Goal: Task Accomplishment & Management: Use online tool/utility

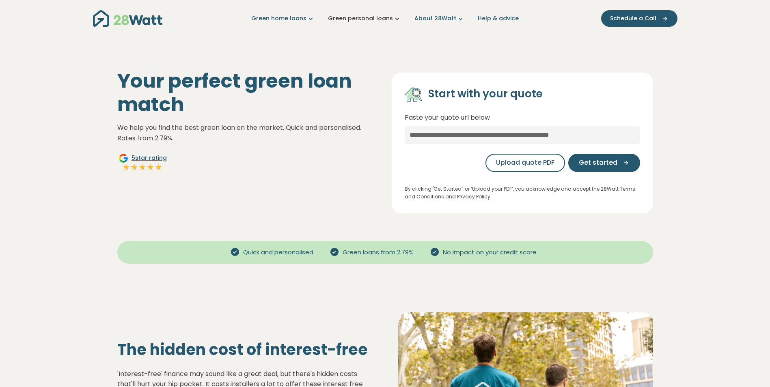
click at [382, 18] on link "Green personal loans" at bounding box center [364, 18] width 73 height 9
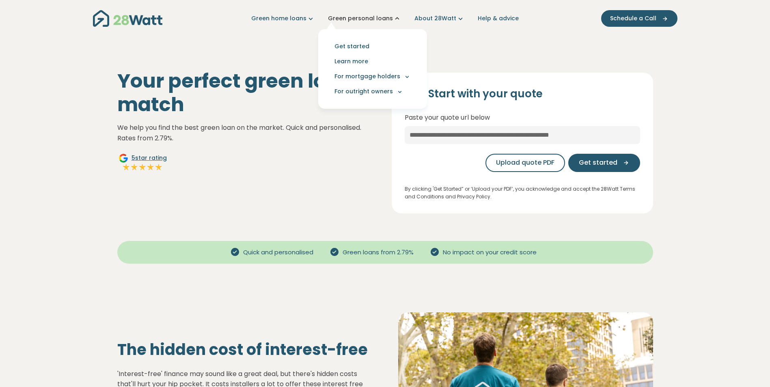
click at [382, 18] on link "Green personal loans" at bounding box center [364, 18] width 73 height 9
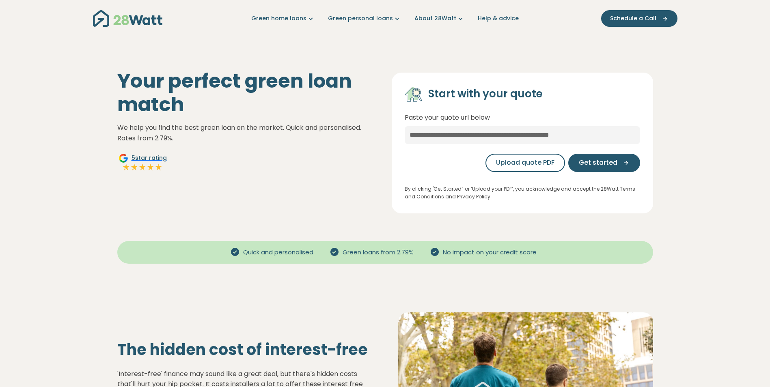
click at [275, 161] on div "Your perfect green loan match We help you find the best green loan on the marke…" at bounding box center [248, 141] width 274 height 144
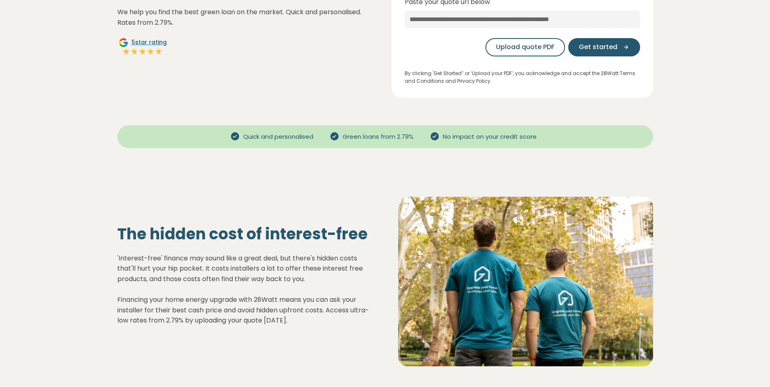
scroll to position [162, 0]
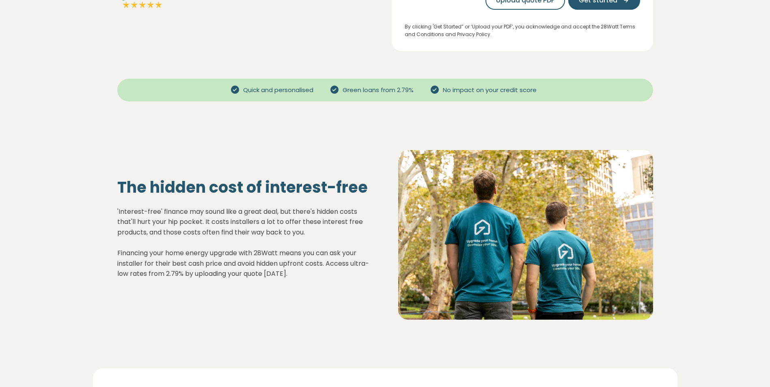
click at [99, 229] on div "The hidden cost of interest-free 'Interest-free' finance may sound like a great…" at bounding box center [385, 235] width 585 height 235
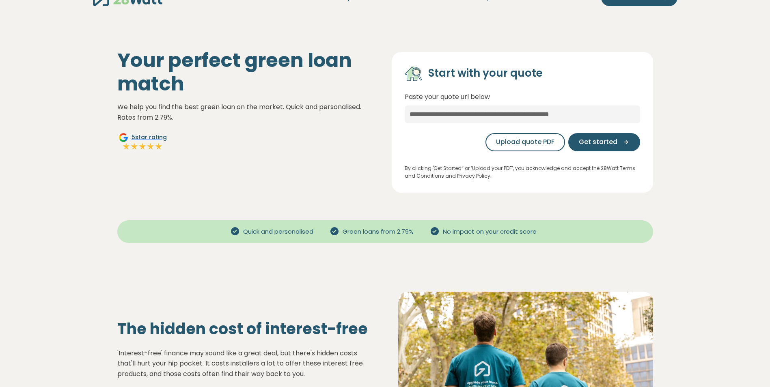
scroll to position [0, 0]
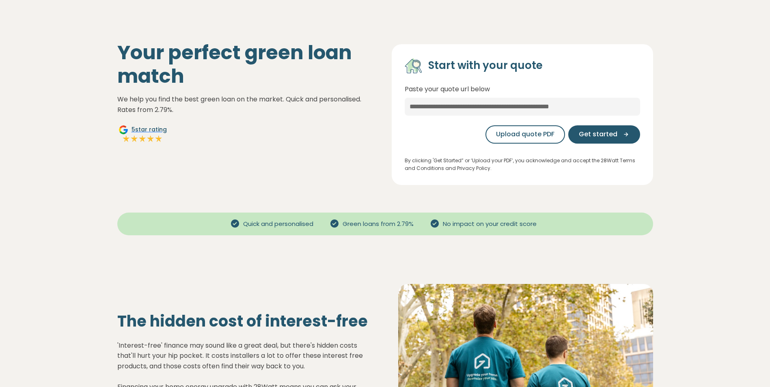
scroll to position [41, 0]
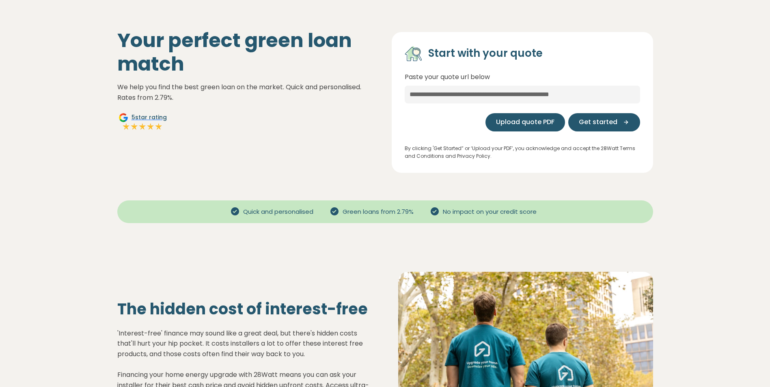
click at [539, 124] on span "Upload quote PDF" at bounding box center [525, 122] width 58 height 10
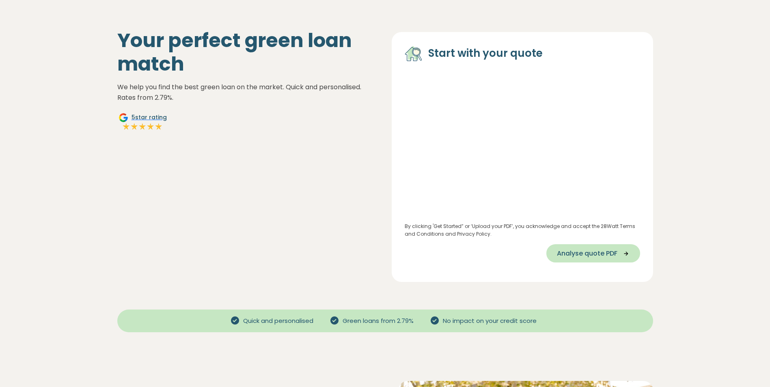
click at [588, 252] on span "Analyse quote PDF" at bounding box center [587, 254] width 61 height 10
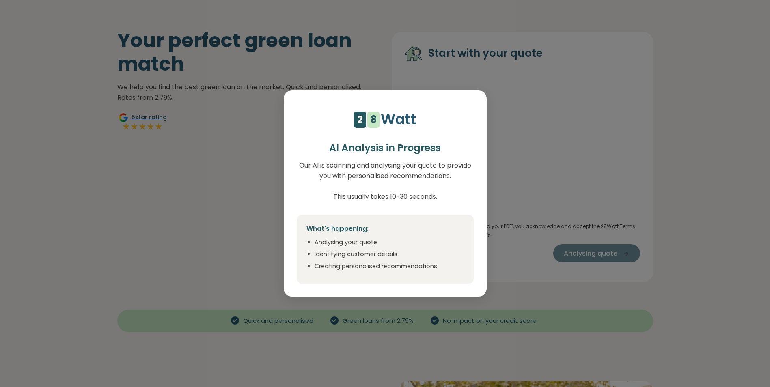
select select "***"
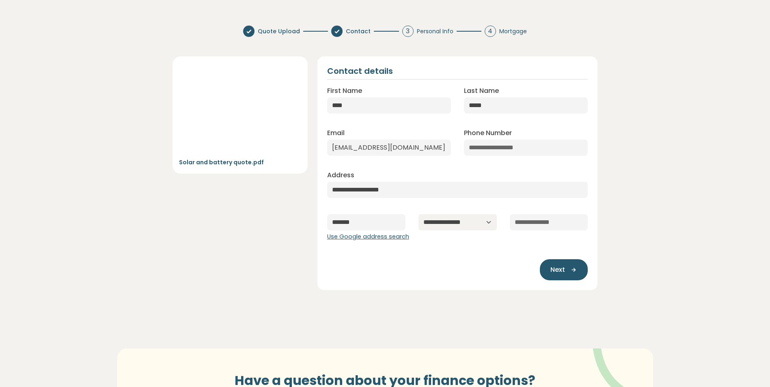
scroll to position [0, 0]
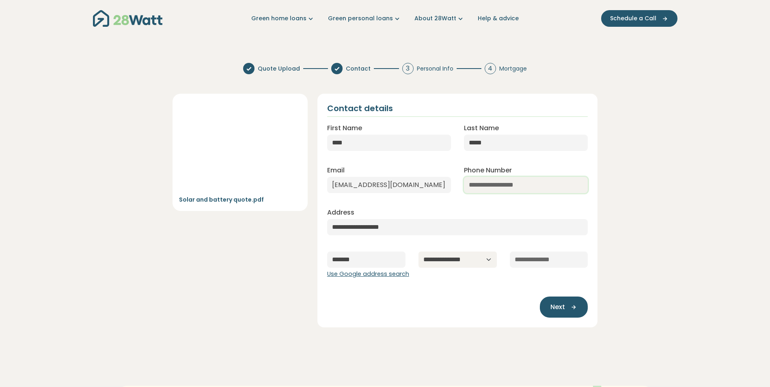
click at [508, 185] on input "Phone Number" at bounding box center [526, 185] width 124 height 16
type input "**********"
click at [450, 340] on section "**********" at bounding box center [385, 298] width 770 height 484
click at [564, 264] on input "text" at bounding box center [549, 260] width 78 height 16
type input "****"
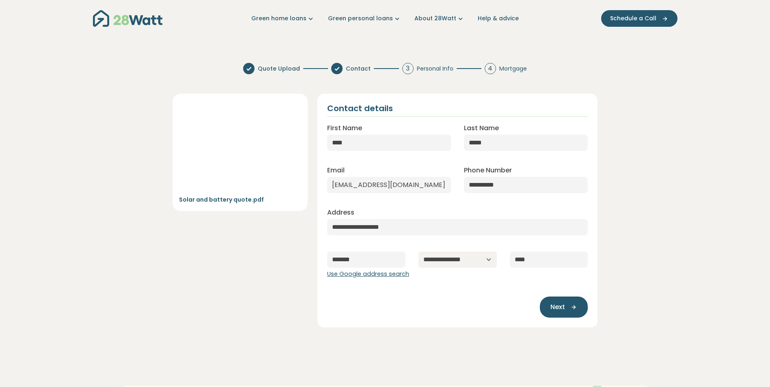
click at [496, 305] on div "Next" at bounding box center [457, 302] width 261 height 31
click at [572, 305] on icon "button" at bounding box center [571, 307] width 12 height 7
type input "**********"
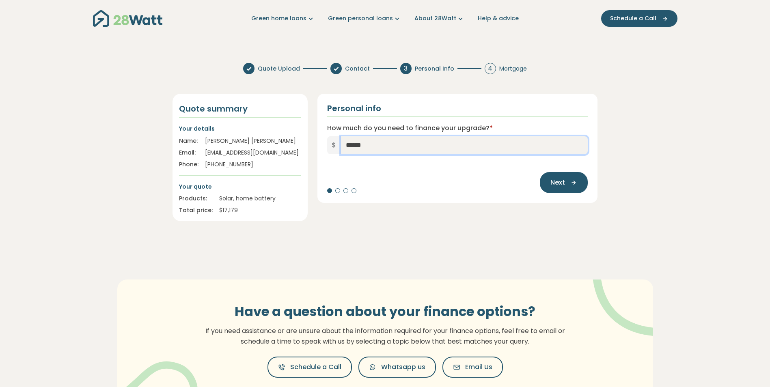
drag, startPoint x: 397, startPoint y: 146, endPoint x: 330, endPoint y: 152, distance: 67.3
click at [330, 152] on div "$ ******" at bounding box center [457, 145] width 261 height 18
type input "*****"
click at [573, 188] on button "Next" at bounding box center [564, 182] width 48 height 21
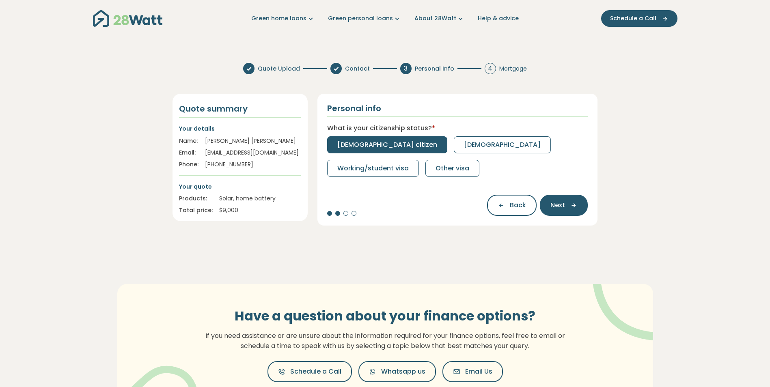
click at [379, 142] on span "Australian citizen" at bounding box center [387, 145] width 100 height 10
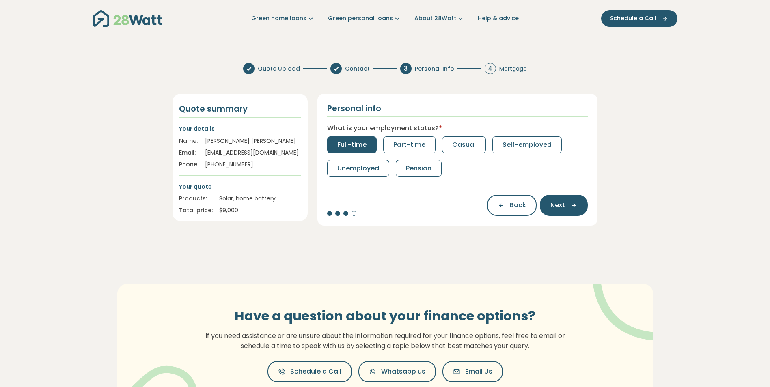
click at [353, 144] on span "Full-time" at bounding box center [351, 145] width 29 height 10
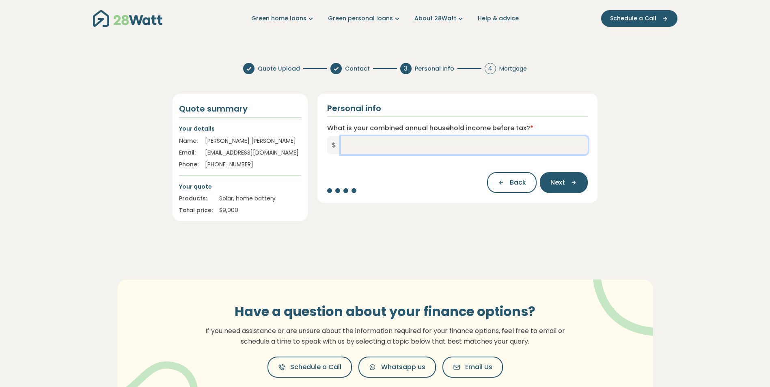
click at [353, 144] on input "What is your combined annual household income before tax? *" at bounding box center [464, 145] width 247 height 18
type input "*******"
click at [562, 188] on button "Next" at bounding box center [564, 182] width 48 height 21
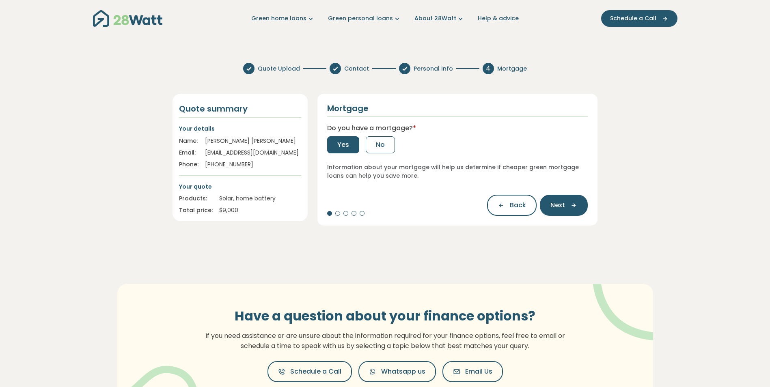
click at [328, 150] on button "Yes" at bounding box center [343, 144] width 32 height 17
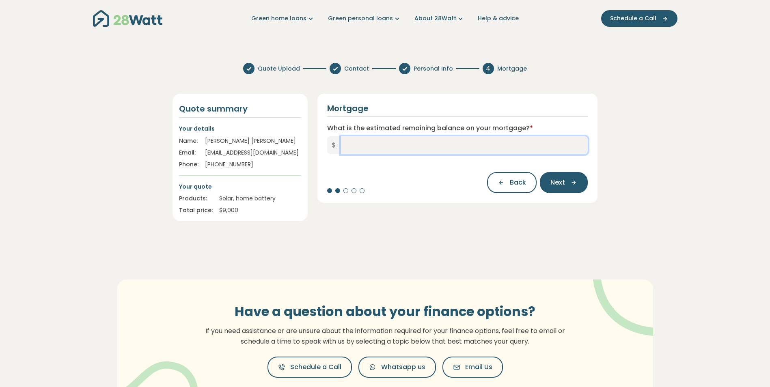
click at [391, 145] on input "What is the estimated remaining balance on your mortgage? *" at bounding box center [464, 145] width 247 height 18
type input "*******"
click at [565, 177] on button "Next" at bounding box center [564, 182] width 48 height 21
click at [465, 140] on input "What is your current interest rate? *" at bounding box center [457, 145] width 261 height 18
type input "****"
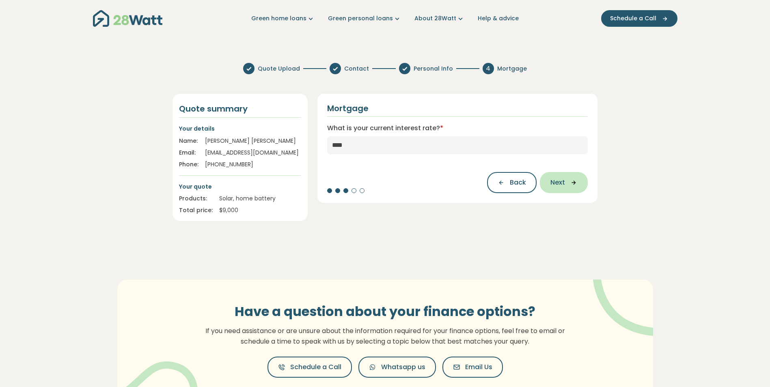
click at [565, 190] on button "Next" at bounding box center [564, 182] width 48 height 21
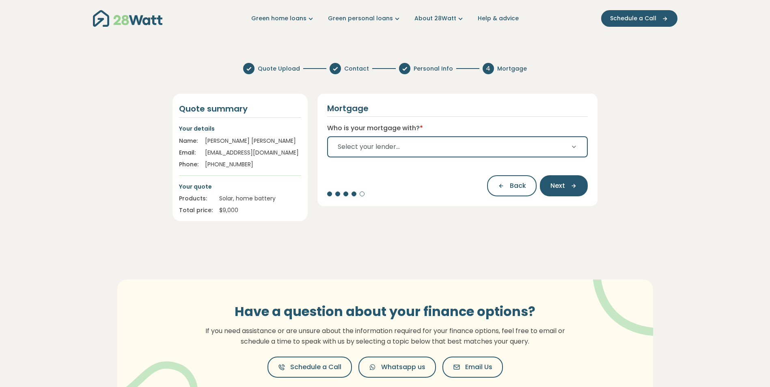
click at [460, 138] on button "Select your lender..." at bounding box center [457, 146] width 261 height 21
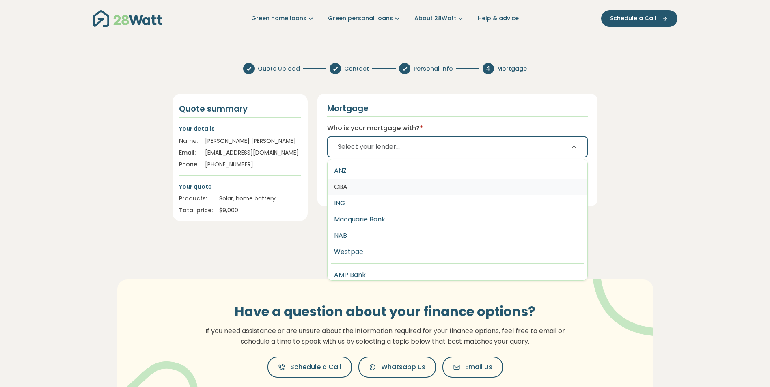
click at [423, 191] on button "CBA" at bounding box center [458, 187] width 260 height 16
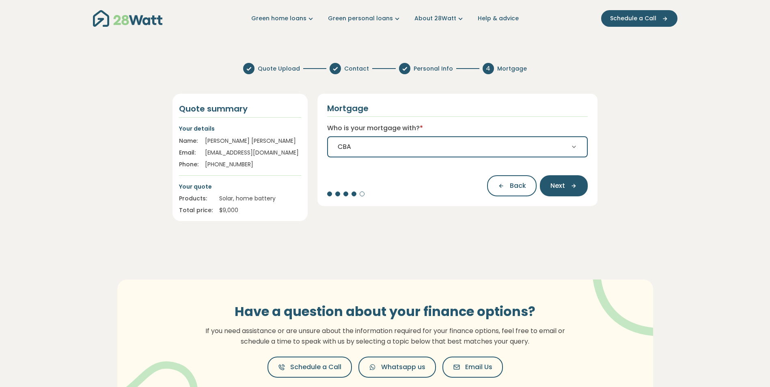
click at [557, 179] on button "Next" at bounding box center [564, 185] width 48 height 21
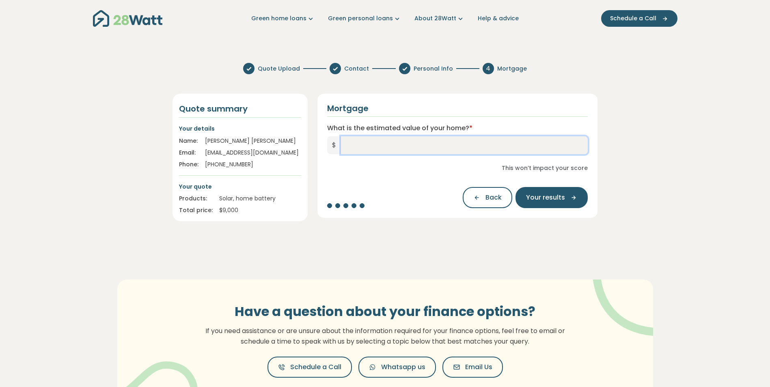
click at [535, 141] on input "What is the estimated value of your home? *" at bounding box center [464, 145] width 247 height 18
type input "*********"
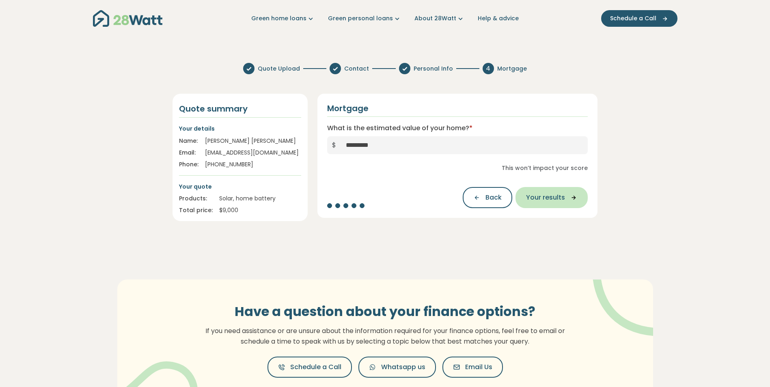
click at [556, 198] on span "Your results" at bounding box center [545, 198] width 39 height 10
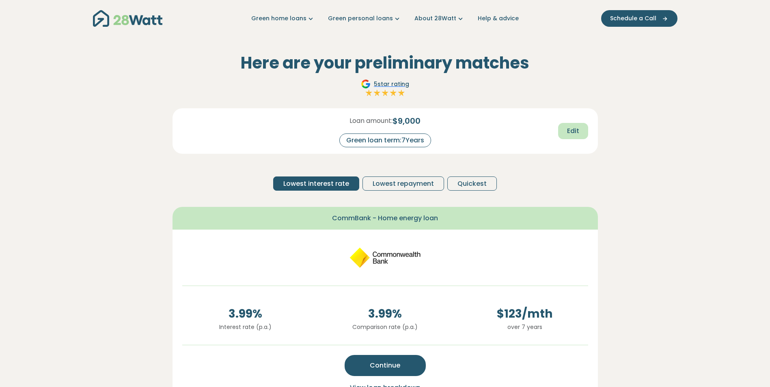
click at [578, 130] on span "Edit" at bounding box center [573, 131] width 12 height 10
drag, startPoint x: 412, startPoint y: 138, endPoint x: 430, endPoint y: 138, distance: 17.9
click at [430, 138] on input "*" at bounding box center [419, 141] width 32 height 14
type input "*"
click at [561, 130] on span "Recalculate" at bounding box center [559, 132] width 39 height 10
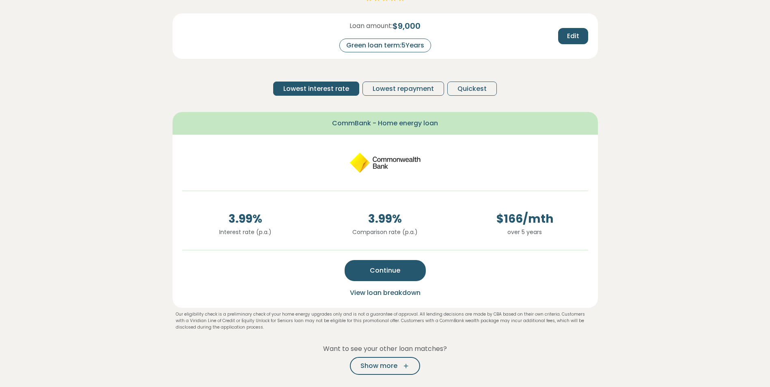
scroll to position [81, 0]
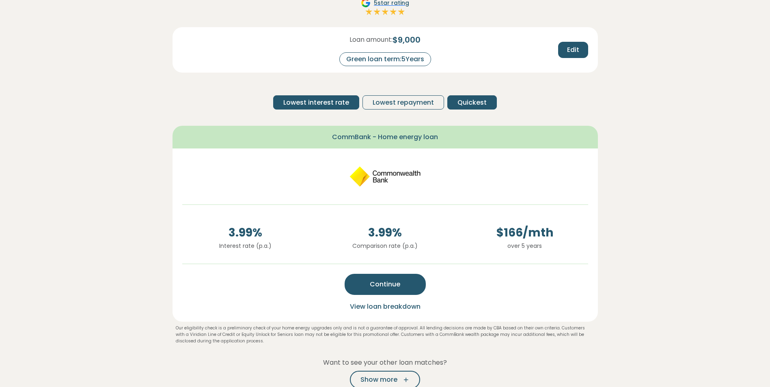
click at [462, 102] on span "Quickest" at bounding box center [472, 103] width 29 height 10
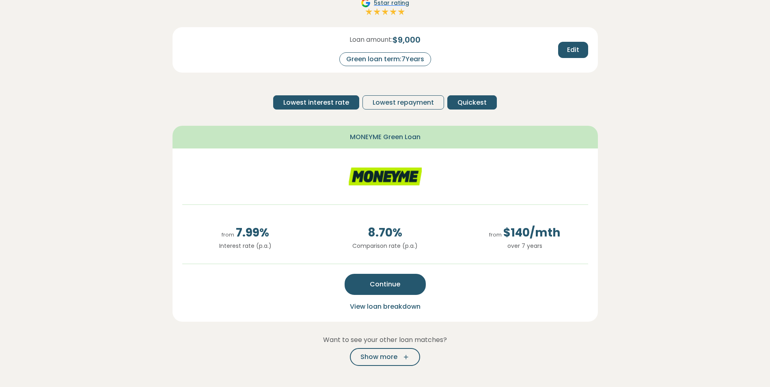
click at [298, 101] on span "Lowest interest rate" at bounding box center [316, 103] width 66 height 10
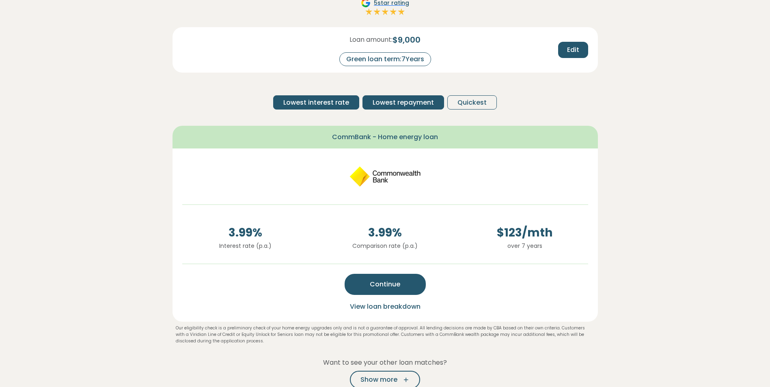
click at [405, 98] on span "Lowest repayment" at bounding box center [403, 103] width 61 height 10
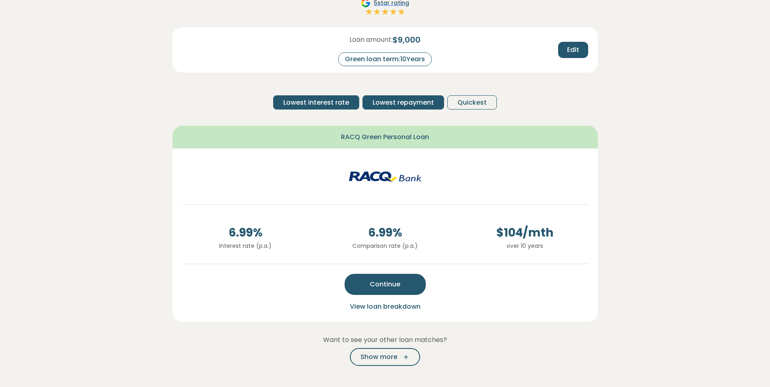
click at [331, 103] on span "Lowest interest rate" at bounding box center [316, 103] width 66 height 10
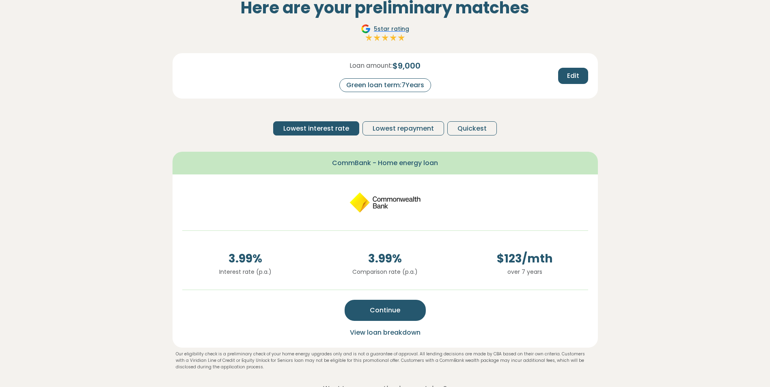
scroll to position [41, 0]
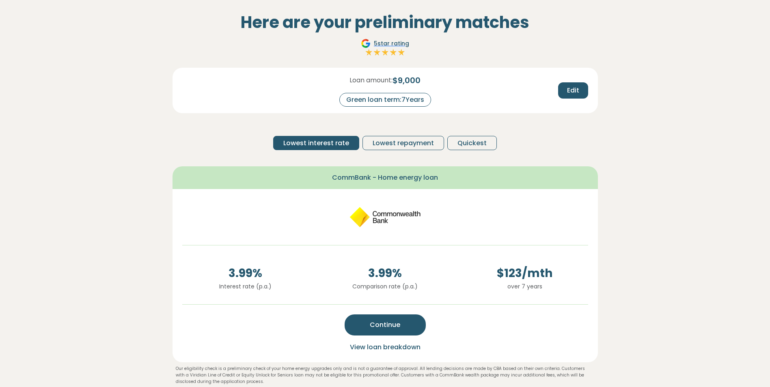
click at [419, 103] on div "Green loan term: 7 Years" at bounding box center [385, 100] width 92 height 14
click at [577, 92] on span "Edit" at bounding box center [573, 91] width 12 height 10
drag, startPoint x: 417, startPoint y: 99, endPoint x: 452, endPoint y: 93, distance: 35.4
click at [449, 101] on div "Loan amount: $ 9,000 Green loan term: *" at bounding box center [386, 90] width 140 height 33
type input "*"
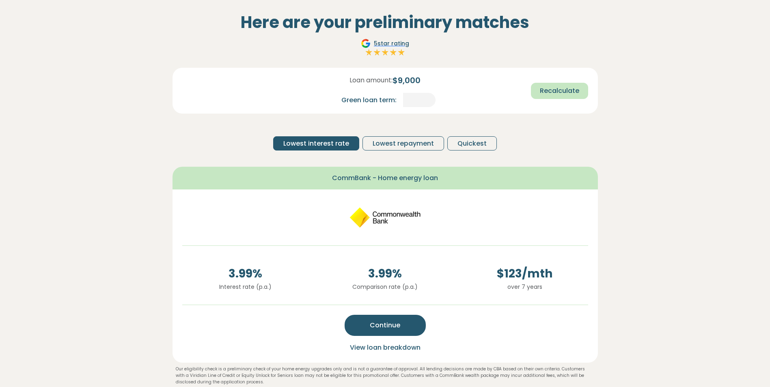
click at [572, 92] on span "Recalculate" at bounding box center [559, 91] width 39 height 10
click at [624, 218] on section "Here are your preliminary matches 5 star rating Loan amount: $ 9,000 Green loan…" at bounding box center [385, 309] width 770 height 627
